Goal: Transaction & Acquisition: Book appointment/travel/reservation

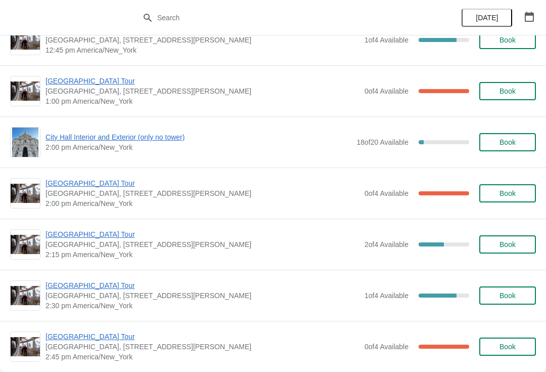
scroll to position [696, 0]
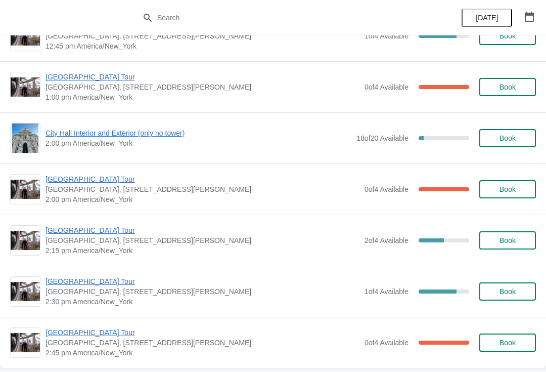
click at [506, 241] on span "Book" at bounding box center [508, 240] width 16 height 8
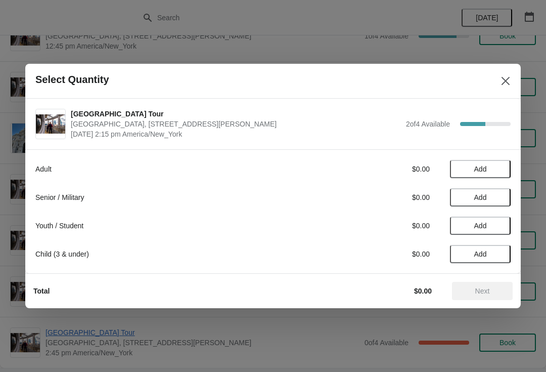
click at [481, 169] on span "Add" at bounding box center [480, 169] width 13 height 8
click at [479, 171] on strong "1" at bounding box center [480, 169] width 4 height 10
click at [492, 169] on icon at bounding box center [497, 169] width 11 height 11
click at [500, 166] on icon at bounding box center [497, 169] width 11 height 11
click at [487, 289] on span "Next" at bounding box center [482, 291] width 15 height 8
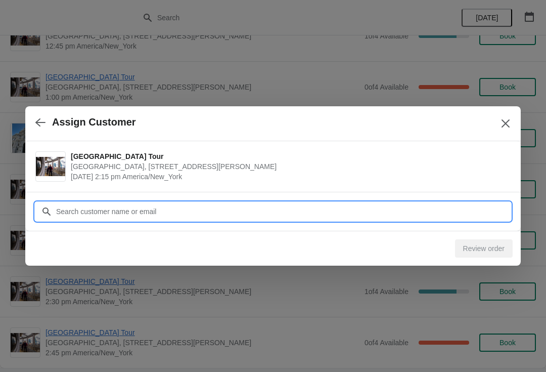
click at [66, 211] on input "Customer" at bounding box center [283, 211] width 455 height 18
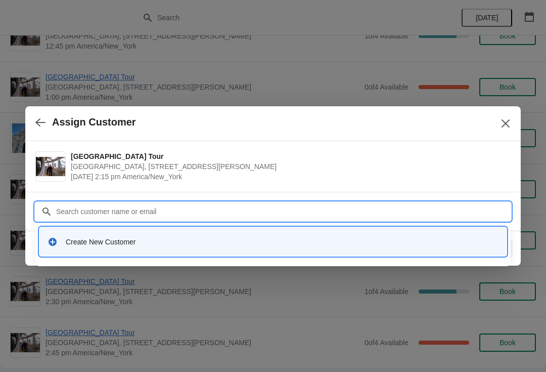
type input "S"
type input "Samantha Sivakumar"
click at [65, 251] on div "Create New Customer" at bounding box center [272, 241] width 459 height 21
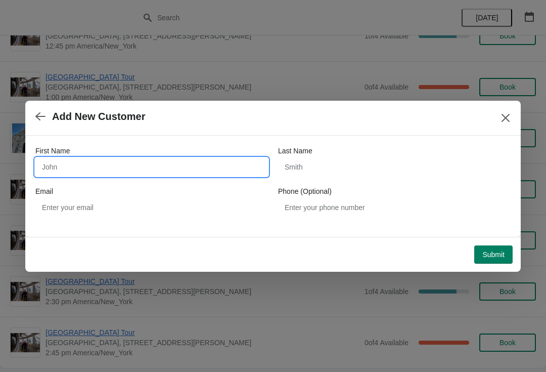
click at [56, 164] on input "First Name" at bounding box center [151, 167] width 233 height 18
type input "Samantha"
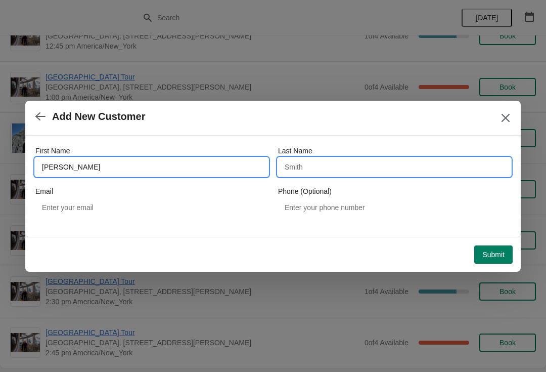
click at [291, 163] on input "Last Name" at bounding box center [394, 167] width 233 height 18
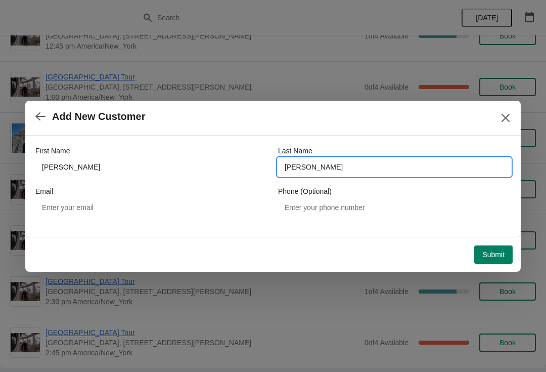
type input "Sivakumar"
click at [492, 257] on span "Submit" at bounding box center [493, 254] width 22 height 8
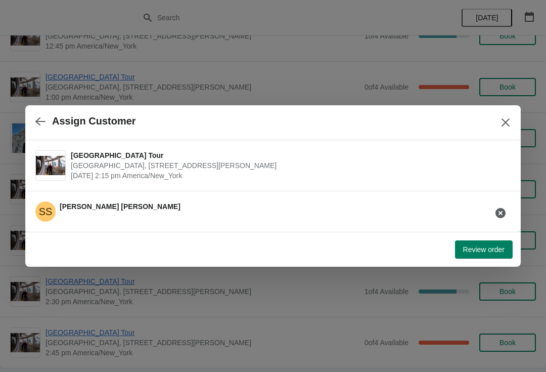
click at [493, 242] on button "Review order" at bounding box center [484, 249] width 58 height 18
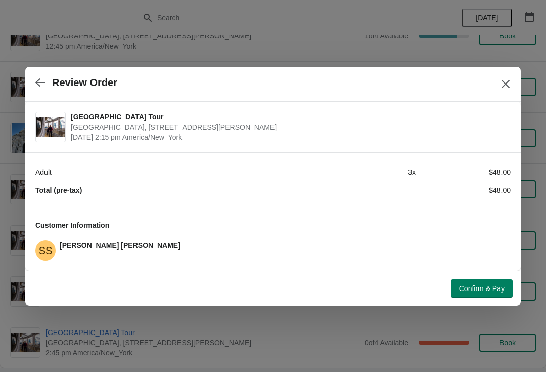
click at [476, 286] on span "Confirm & Pay" at bounding box center [482, 288] width 46 height 8
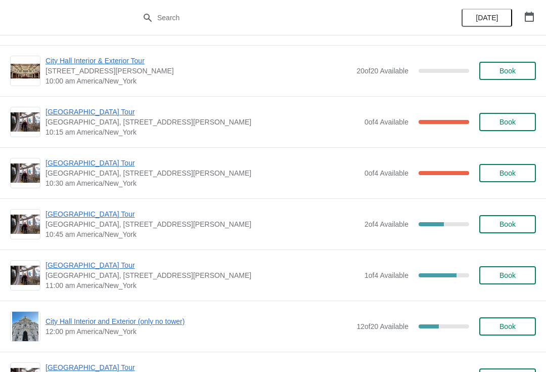
scroll to position [1154, 0]
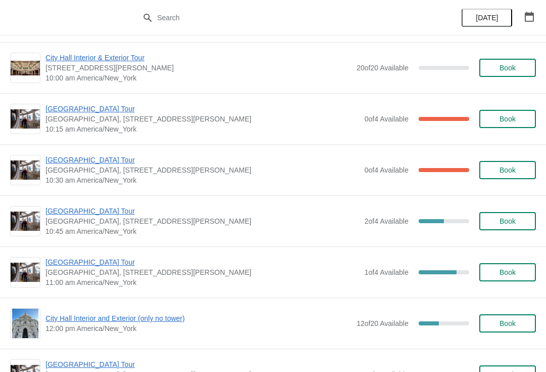
click at [506, 220] on span "Book" at bounding box center [508, 221] width 16 height 8
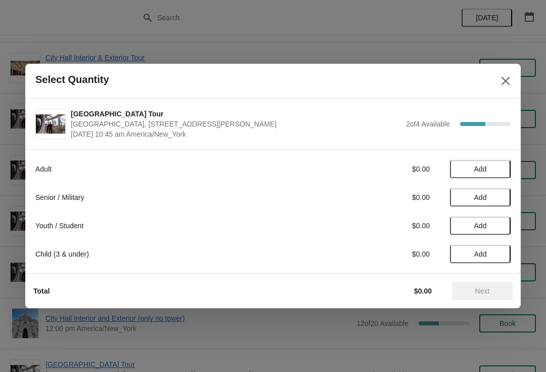
click at [483, 163] on button "Add" at bounding box center [480, 169] width 61 height 18
click at [503, 167] on icon at bounding box center [497, 169] width 11 height 11
click at [461, 164] on icon at bounding box center [463, 169] width 11 height 11
click at [504, 213] on div "Adult $16.00 1 Senior / Military $0.00 Add Youth / Student $0.00 Add Child (3 &…" at bounding box center [272, 206] width 475 height 113
click at [482, 226] on span "Add" at bounding box center [480, 225] width 13 height 8
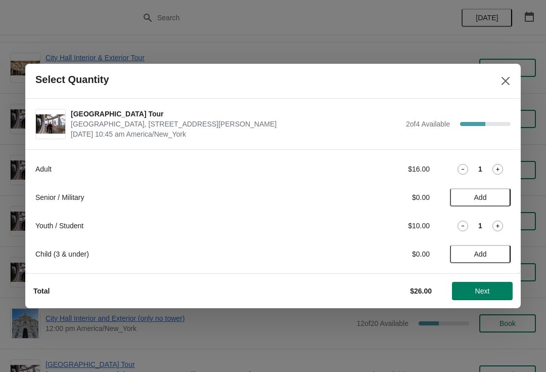
click at [484, 289] on span "Next" at bounding box center [482, 291] width 15 height 8
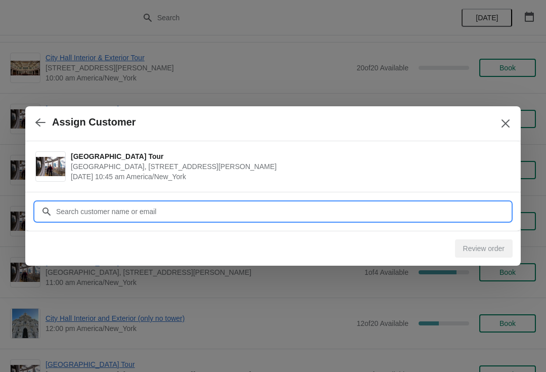
click at [62, 208] on input "Customer" at bounding box center [283, 211] width 455 height 18
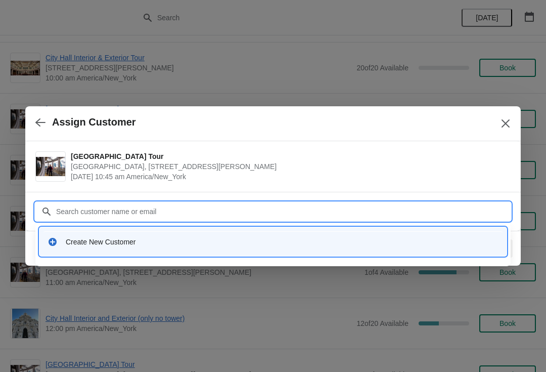
type input "G"
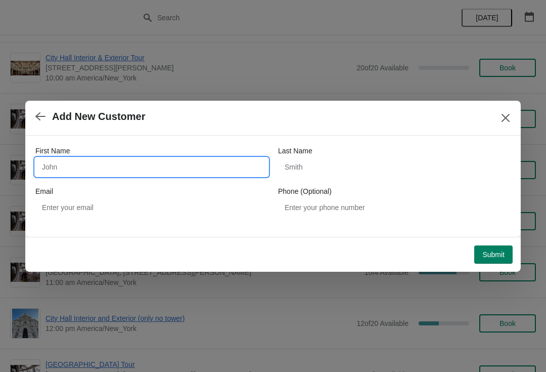
click at [43, 162] on input "First Name" at bounding box center [151, 167] width 233 height 18
type input "Nanct"
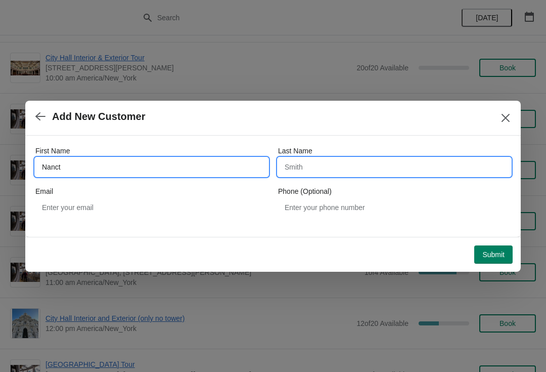
click at [290, 164] on input "Last Name" at bounding box center [394, 167] width 233 height 18
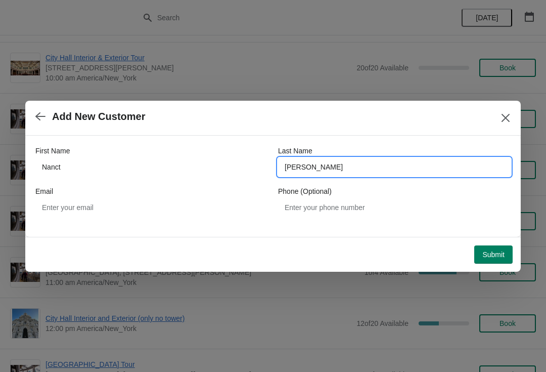
type input "[PERSON_NAME]"
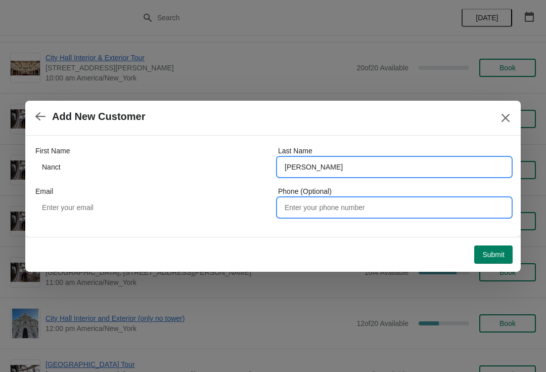
click at [292, 207] on input "Phone (Optional)" at bounding box center [394, 207] width 233 height 18
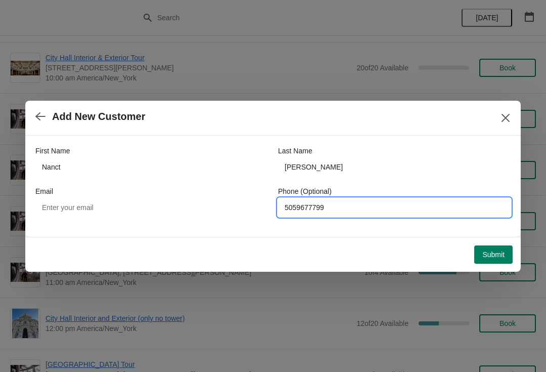
type input "5059677799"
click at [491, 252] on span "Submit" at bounding box center [493, 254] width 22 height 8
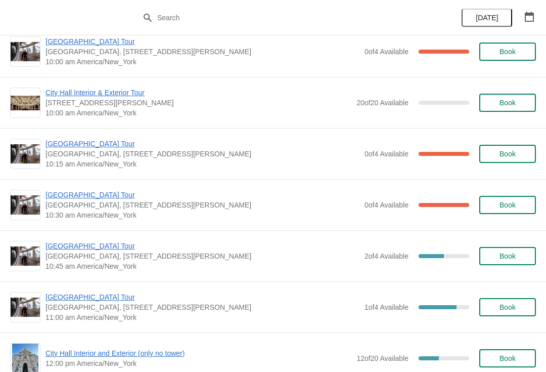
scroll to position [1120, 0]
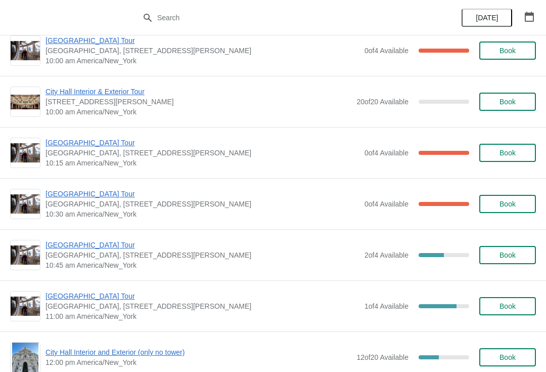
click at [506, 253] on span "Book" at bounding box center [508, 255] width 16 height 8
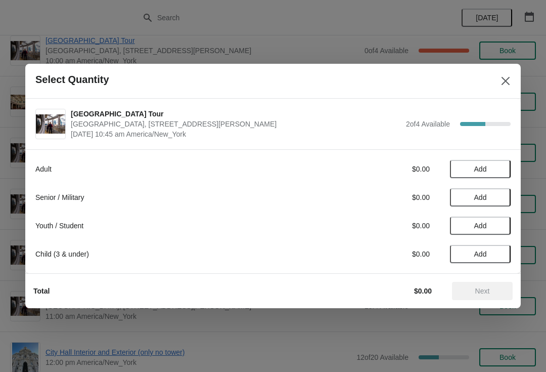
click at [482, 165] on span "Add" at bounding box center [480, 169] width 13 height 8
click at [481, 226] on span "Add" at bounding box center [480, 225] width 13 height 8
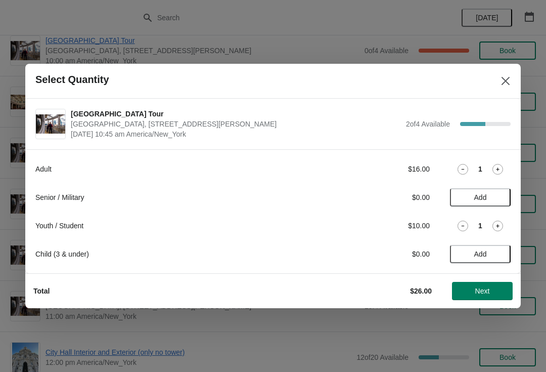
click at [481, 226] on strong "1" at bounding box center [480, 225] width 4 height 10
click at [460, 227] on icon at bounding box center [463, 225] width 11 height 11
click at [484, 195] on span "Add" at bounding box center [480, 197] width 13 height 8
click at [488, 290] on span "Next" at bounding box center [482, 291] width 15 height 8
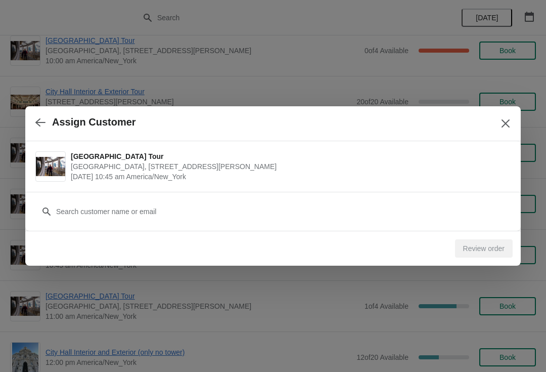
click at [54, 209] on div at bounding box center [272, 211] width 475 height 18
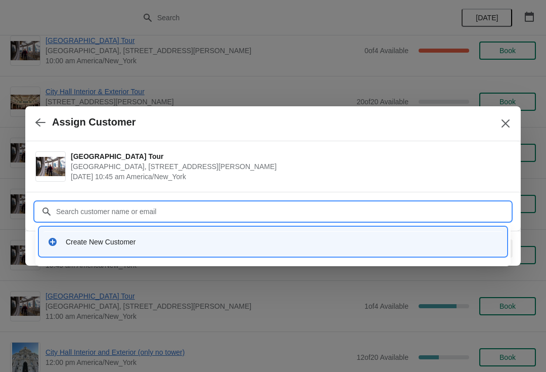
type input "D"
click at [222, 246] on div "Create New Customer" at bounding box center [282, 242] width 433 height 10
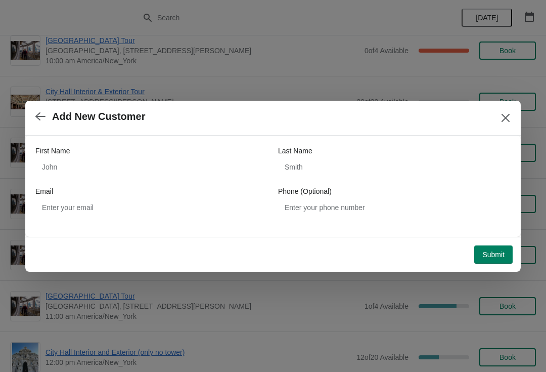
click at [29, 166] on div "First Name Last Name Email Phone (Optional)" at bounding box center [273, 186] width 496 height 101
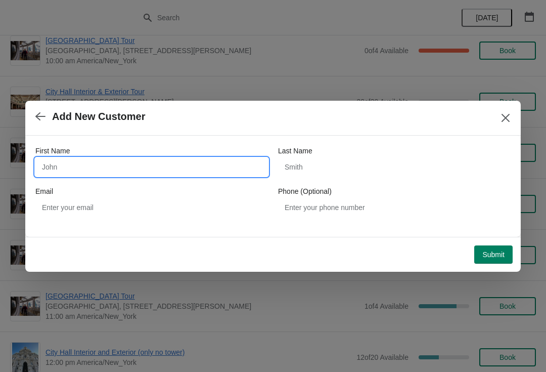
click at [52, 164] on input "First Name" at bounding box center [151, 167] width 233 height 18
type input "[PERSON_NAME]"
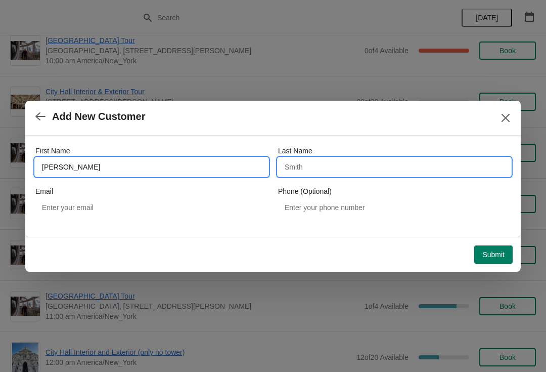
click at [295, 165] on input "Last Name" at bounding box center [394, 167] width 233 height 18
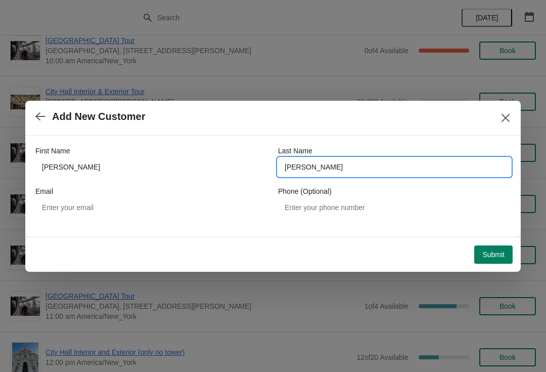
type input "[PERSON_NAME]"
click at [499, 253] on span "Submit" at bounding box center [493, 254] width 22 height 8
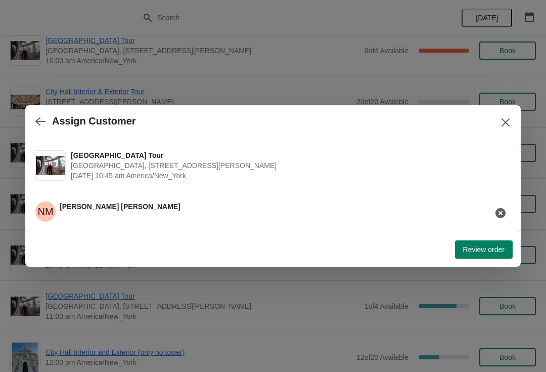
click at [491, 247] on span "Review order" at bounding box center [483, 249] width 41 height 8
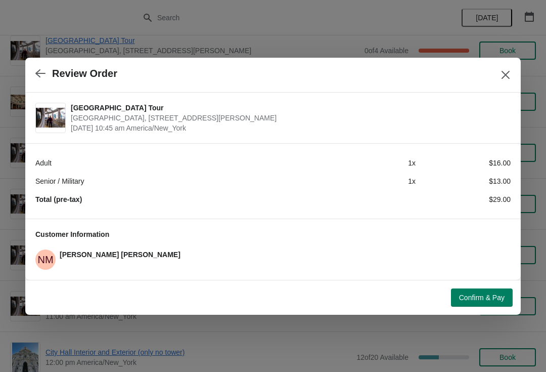
click at [481, 295] on span "Confirm & Pay" at bounding box center [482, 297] width 46 height 8
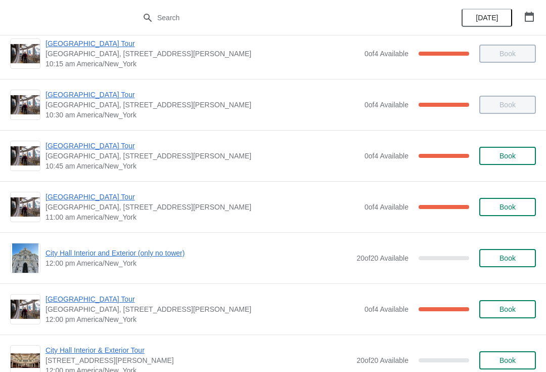
scroll to position [219, 0]
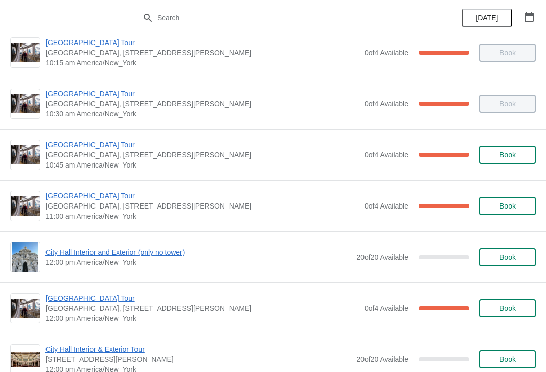
click at [65, 199] on span "[GEOGRAPHIC_DATA] Tour" at bounding box center [203, 196] width 314 height 10
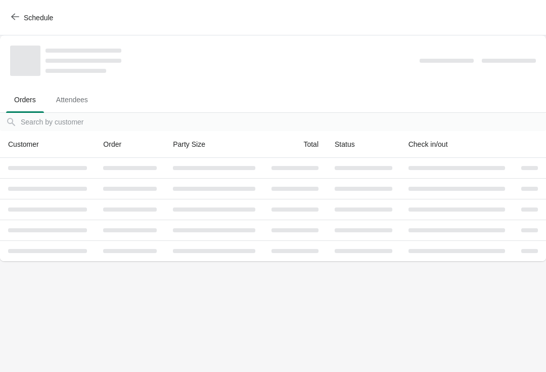
scroll to position [0, 0]
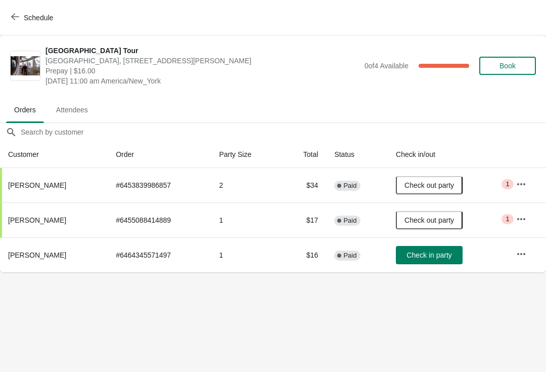
click at [30, 26] on button "Schedule" at bounding box center [33, 18] width 56 height 18
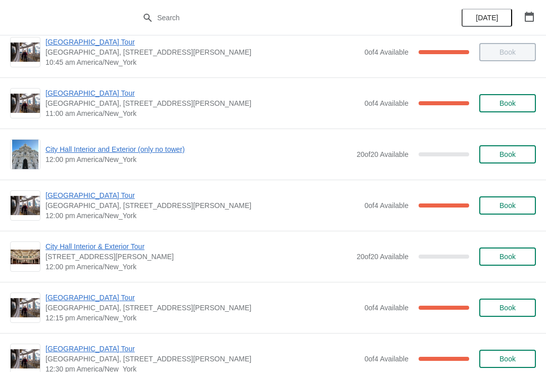
scroll to position [320, 0]
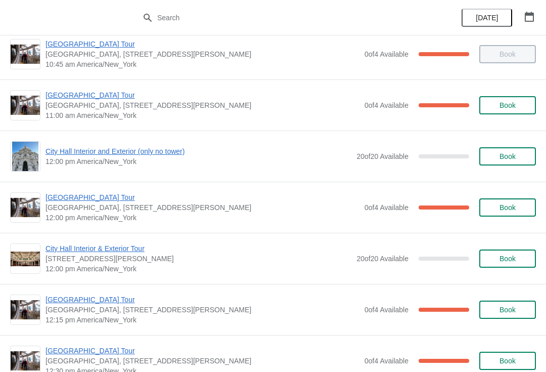
click at [81, 197] on span "[GEOGRAPHIC_DATA] Tour" at bounding box center [203, 197] width 314 height 10
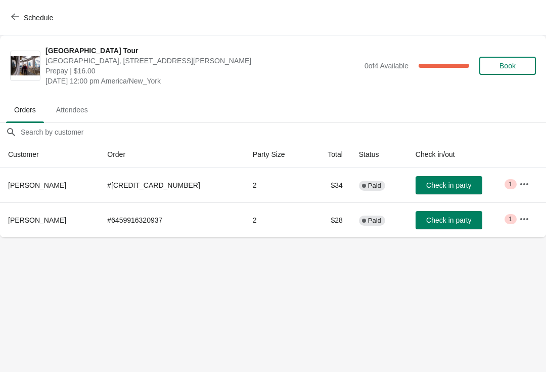
click at [436, 221] on span "Check in party" at bounding box center [448, 220] width 45 height 8
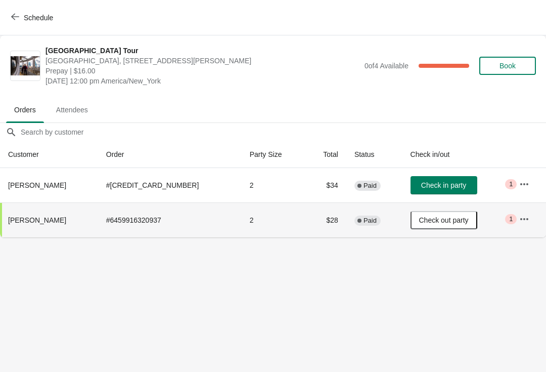
click at [46, 14] on span "Schedule" at bounding box center [38, 18] width 29 height 8
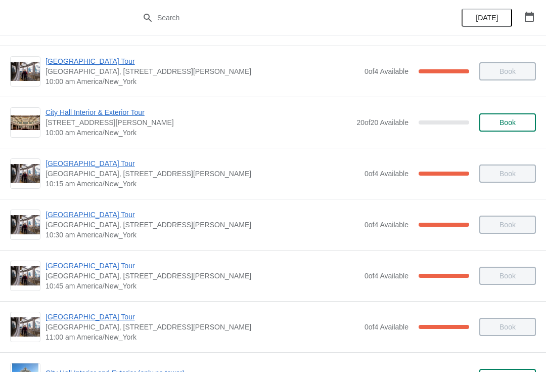
scroll to position [100, 0]
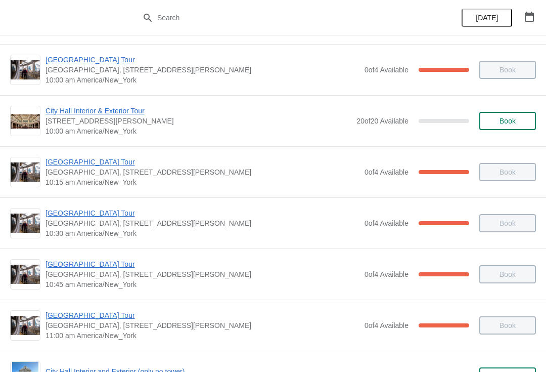
click at [68, 166] on span "[GEOGRAPHIC_DATA] Tour" at bounding box center [203, 162] width 314 height 10
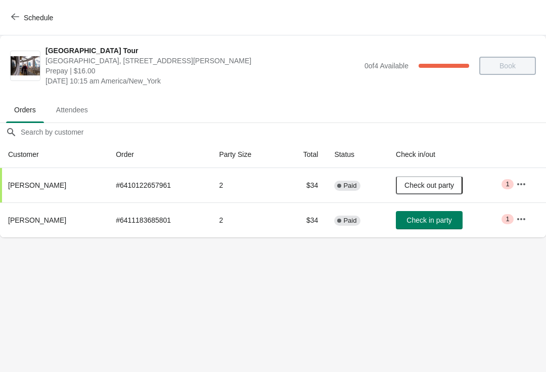
click at [26, 22] on span "Schedule" at bounding box center [38, 18] width 29 height 8
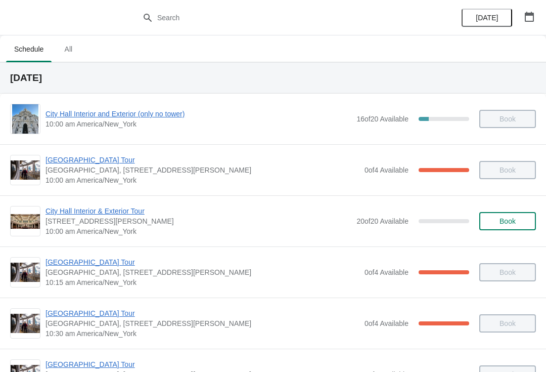
click at [78, 173] on span "[GEOGRAPHIC_DATA], [STREET_ADDRESS][PERSON_NAME]" at bounding box center [203, 170] width 314 height 10
click at [106, 109] on span "City Hall Interior and Exterior (only no tower)" at bounding box center [199, 114] width 306 height 10
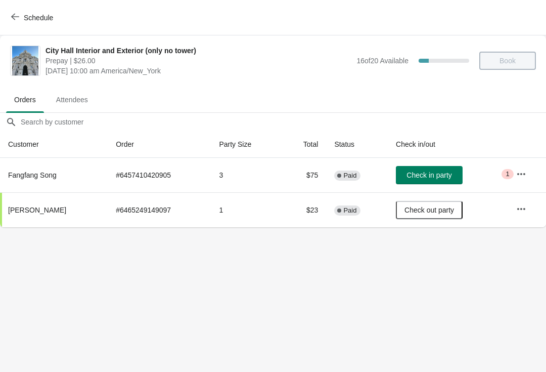
click at [32, 19] on span "Schedule" at bounding box center [38, 18] width 29 height 8
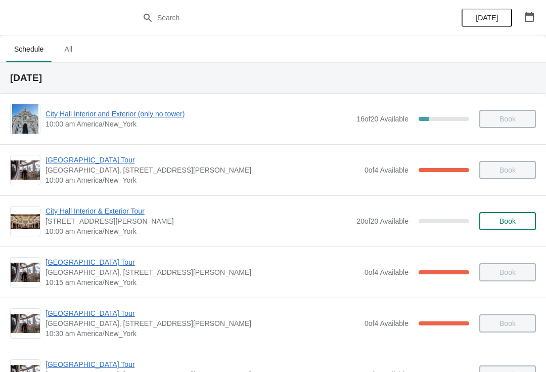
click at [77, 164] on span "[GEOGRAPHIC_DATA] Tour" at bounding box center [203, 160] width 314 height 10
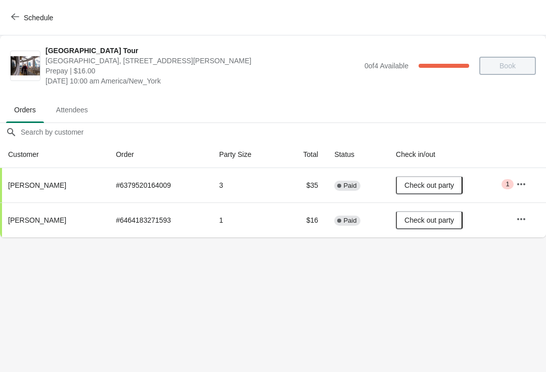
click at [30, 16] on span "Schedule" at bounding box center [38, 18] width 29 height 8
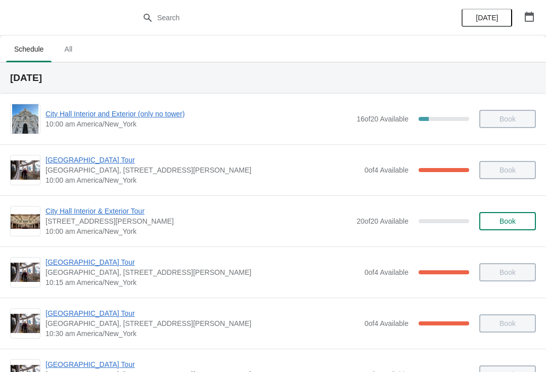
click at [74, 265] on span "[GEOGRAPHIC_DATA] Tour" at bounding box center [203, 262] width 314 height 10
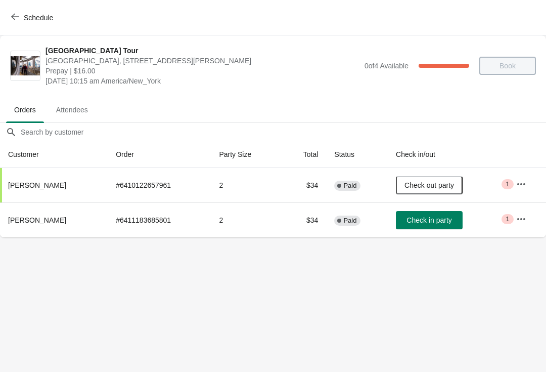
click at [19, 15] on span "Schedule" at bounding box center [33, 18] width 40 height 10
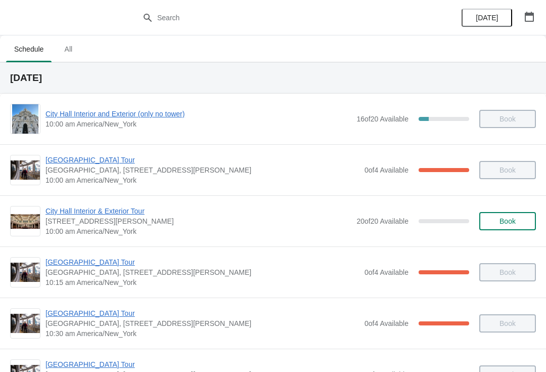
click at [64, 317] on span "[GEOGRAPHIC_DATA] Tour" at bounding box center [203, 313] width 314 height 10
